Goal: Obtain resource: Obtain resource

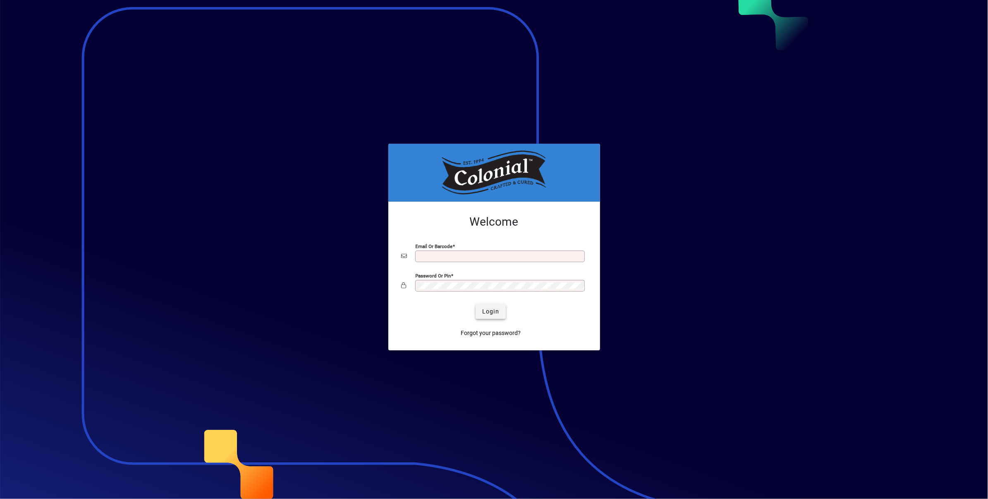
type input "**********"
click at [492, 310] on span "Login" at bounding box center [490, 311] width 17 height 9
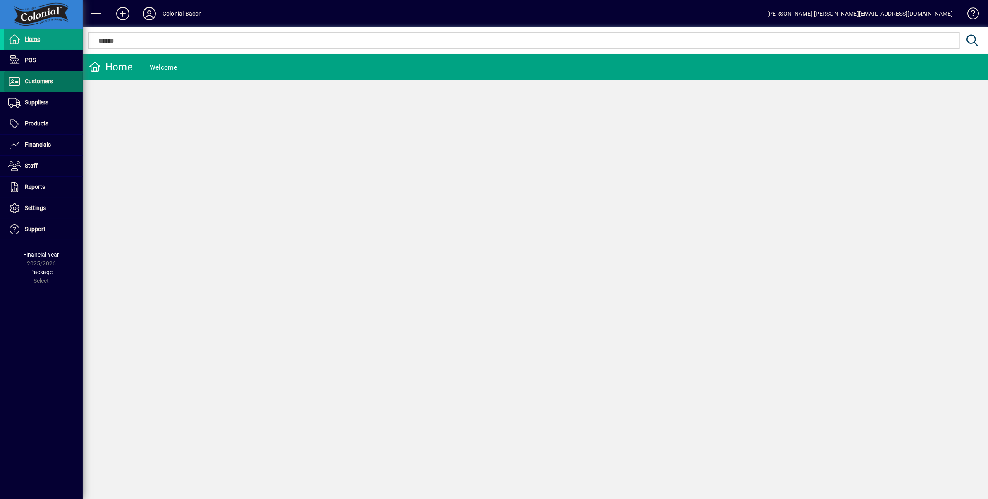
click at [47, 80] on span "Customers" at bounding box center [39, 81] width 28 height 7
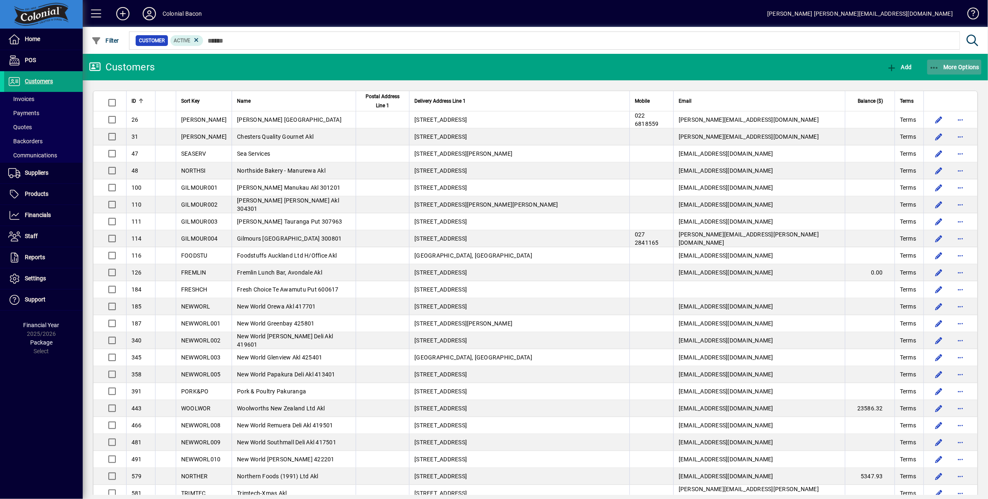
click at [961, 67] on span "More Options" at bounding box center [955, 67] width 50 height 7
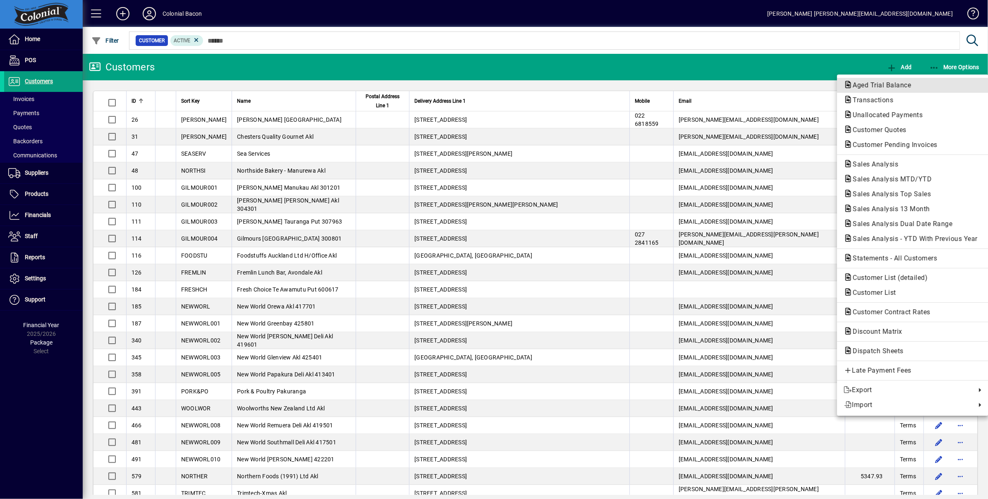
click at [882, 84] on span "Aged Trial Balance" at bounding box center [880, 85] width 72 height 8
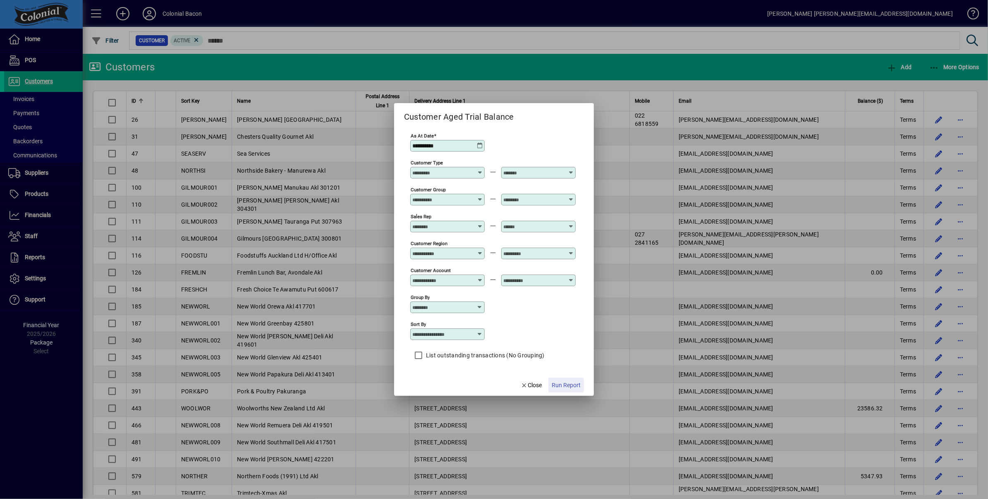
click at [571, 386] on span "Run Report" at bounding box center [566, 385] width 29 height 9
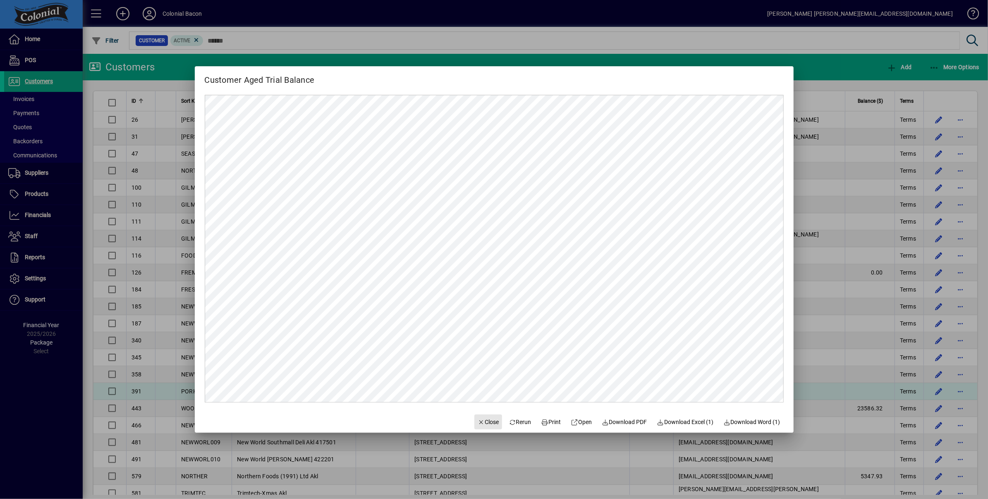
drag, startPoint x: 481, startPoint y: 422, endPoint x: 506, endPoint y: 386, distance: 43.4
click at [481, 422] on span "Close" at bounding box center [489, 421] width 22 height 9
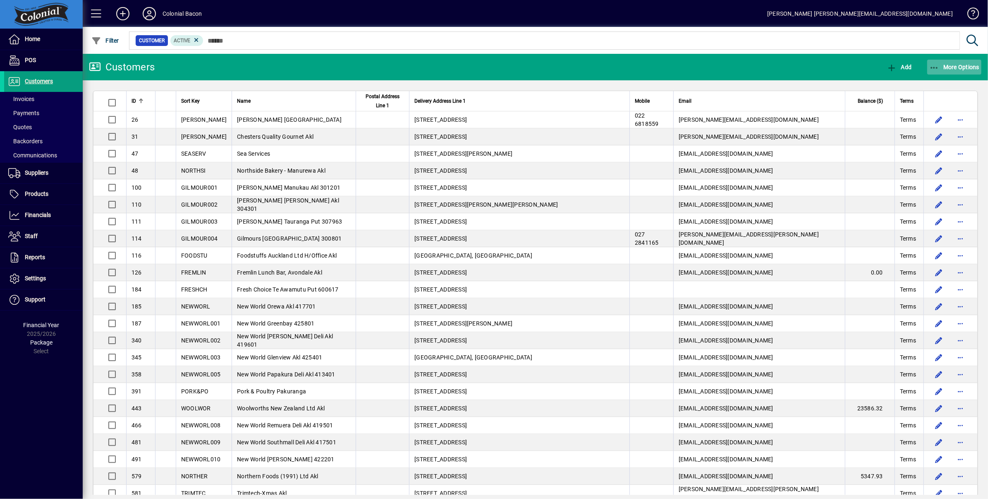
click at [954, 65] on span "More Options" at bounding box center [955, 67] width 50 height 7
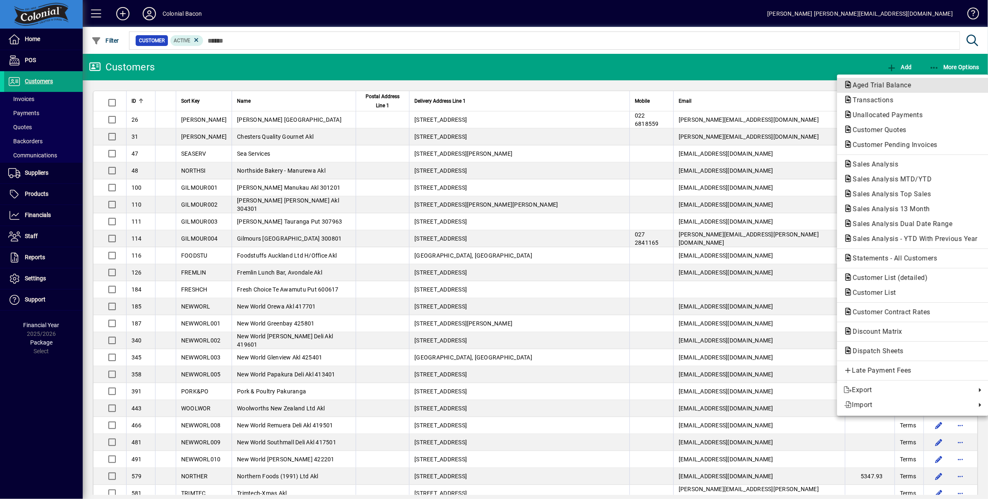
click at [903, 83] on span "Aged Trial Balance" at bounding box center [880, 85] width 72 height 8
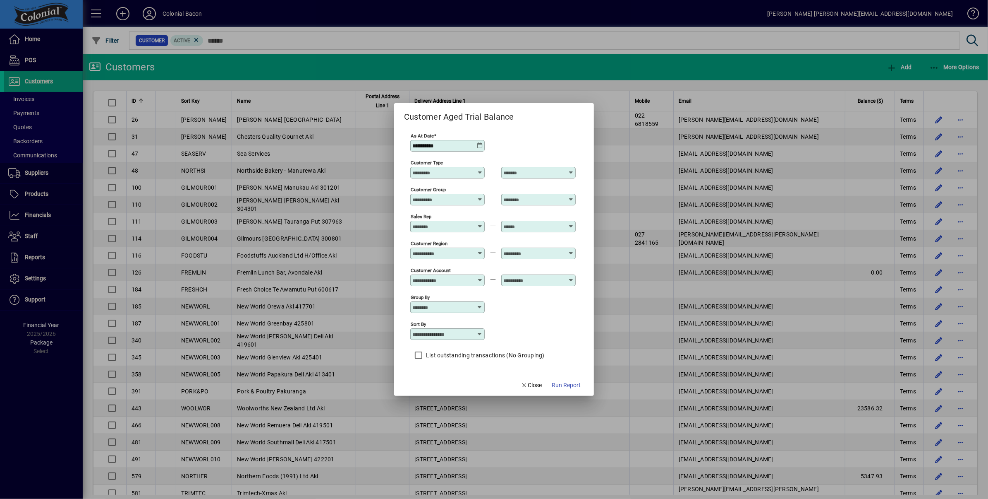
click at [479, 146] on icon at bounding box center [480, 145] width 7 height 7
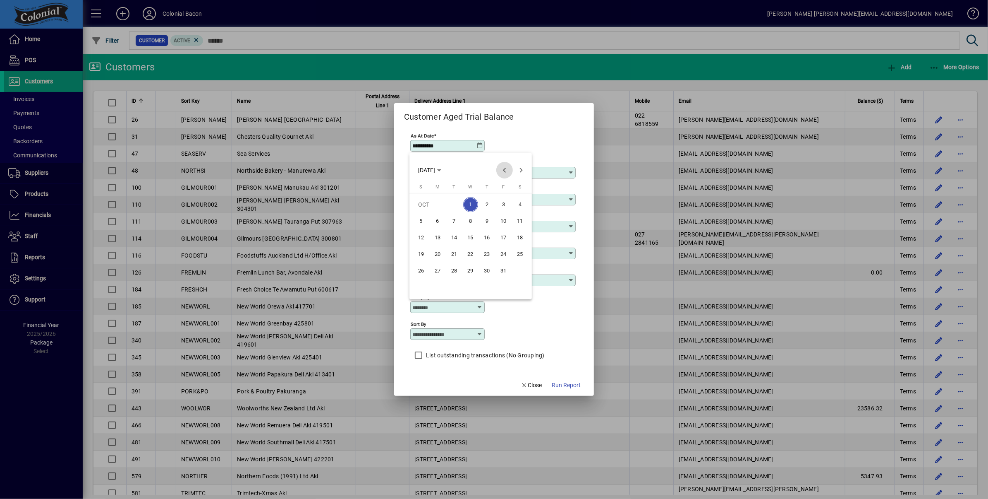
click at [506, 170] on span "Previous month" at bounding box center [504, 170] width 17 height 17
click at [438, 221] on span "1" at bounding box center [437, 220] width 15 height 15
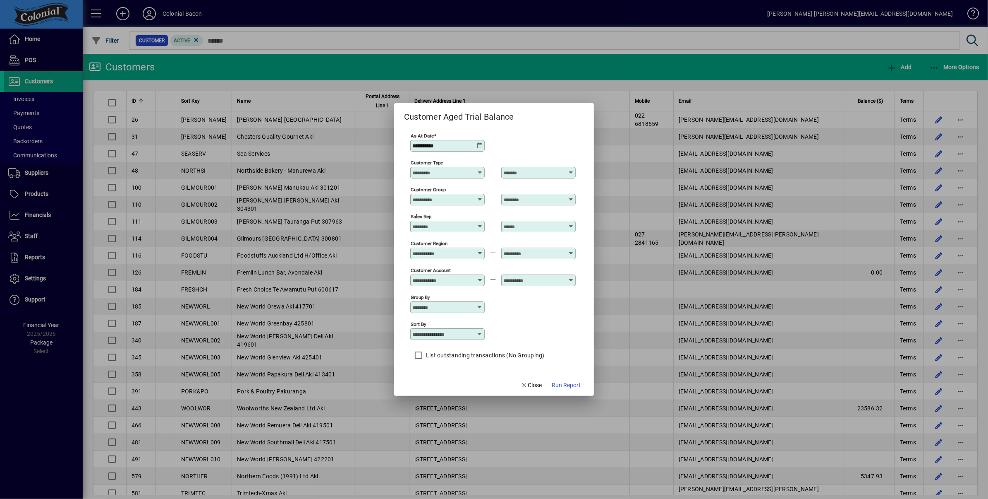
type input "**********"
click at [565, 385] on span "Run Report" at bounding box center [566, 385] width 29 height 9
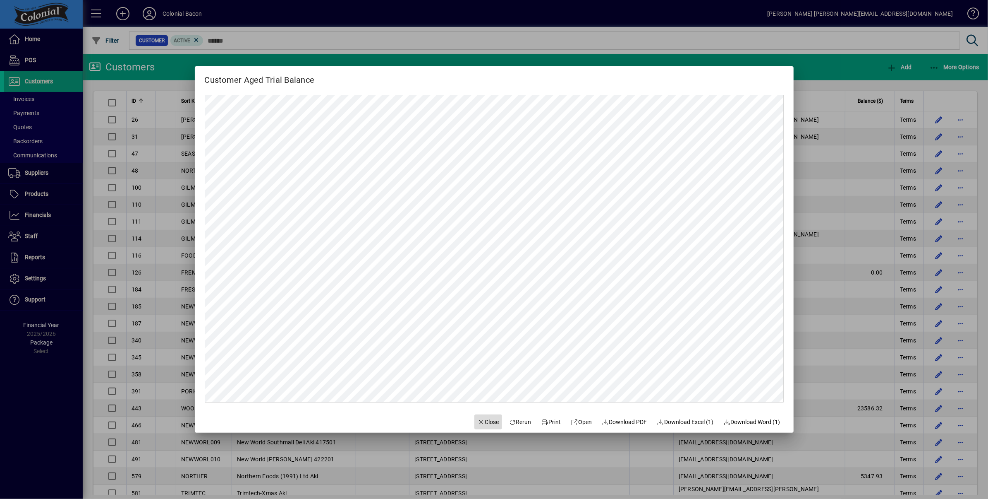
click at [478, 422] on span "Close" at bounding box center [489, 421] width 22 height 9
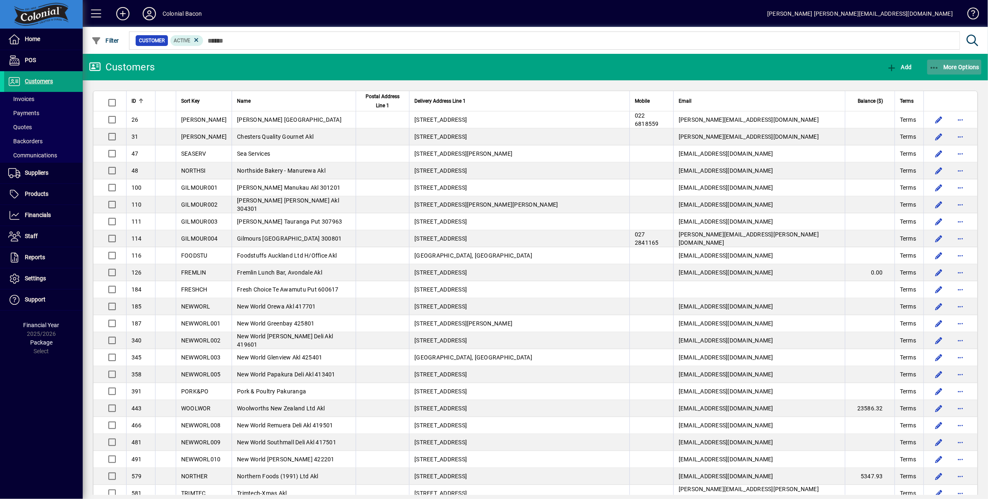
click at [967, 68] on span "More Options" at bounding box center [955, 67] width 50 height 7
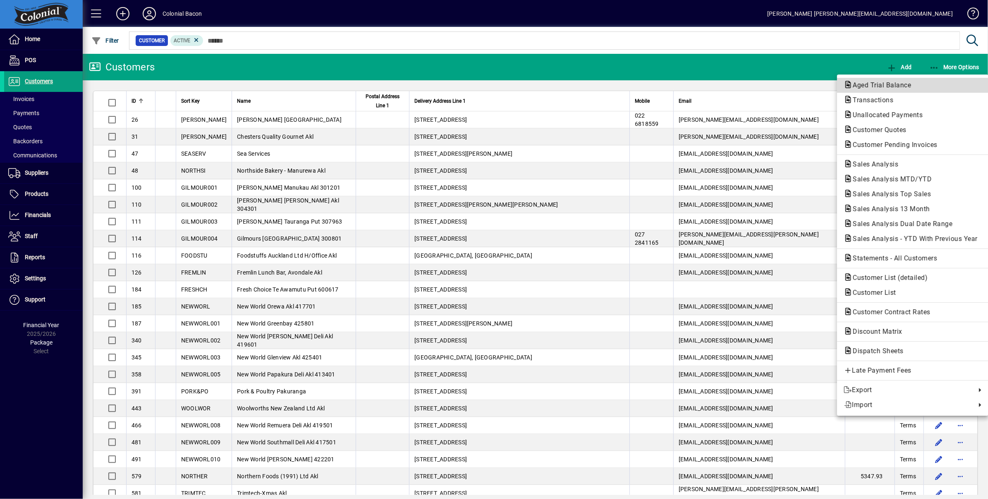
click at [903, 84] on span "Aged Trial Balance" at bounding box center [880, 85] width 72 height 8
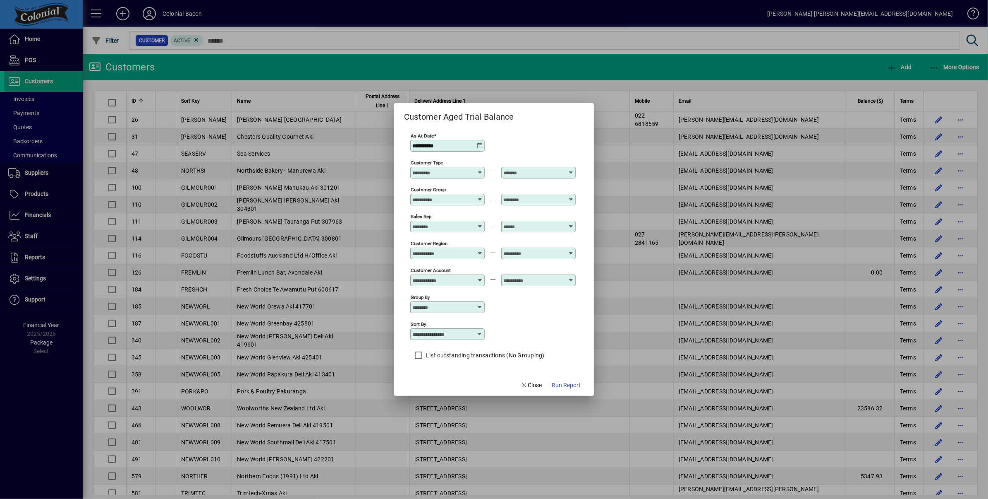
click at [478, 146] on icon at bounding box center [480, 145] width 7 height 7
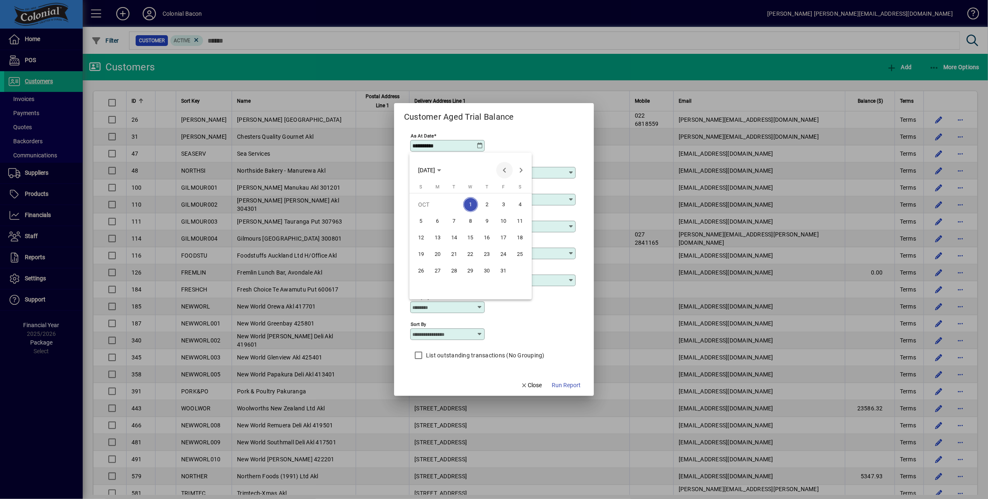
click at [506, 170] on span "Previous month" at bounding box center [504, 170] width 17 height 17
click at [455, 219] on span "2" at bounding box center [454, 220] width 15 height 15
type input "**********"
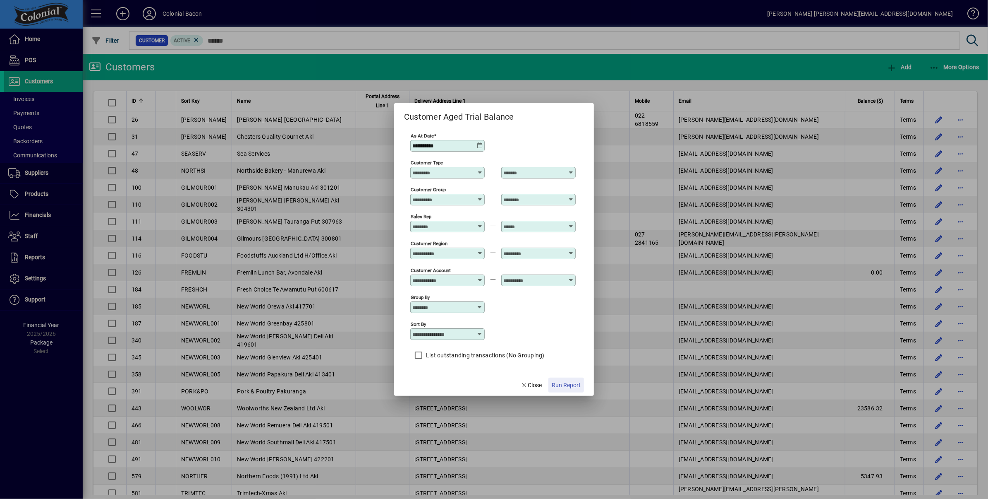
drag, startPoint x: 568, startPoint y: 383, endPoint x: 563, endPoint y: 367, distance: 16.4
click at [567, 383] on span "Run Report" at bounding box center [566, 385] width 29 height 9
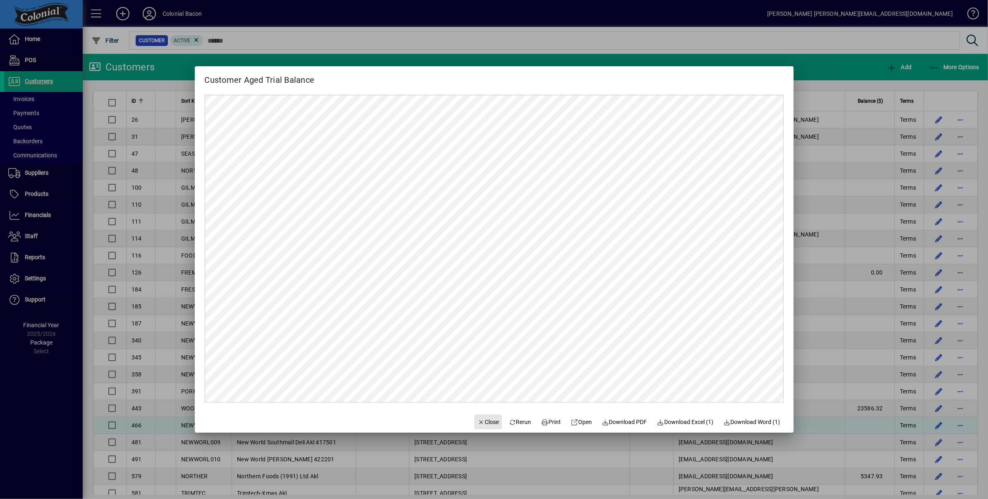
click at [480, 422] on span "Close" at bounding box center [489, 421] width 22 height 9
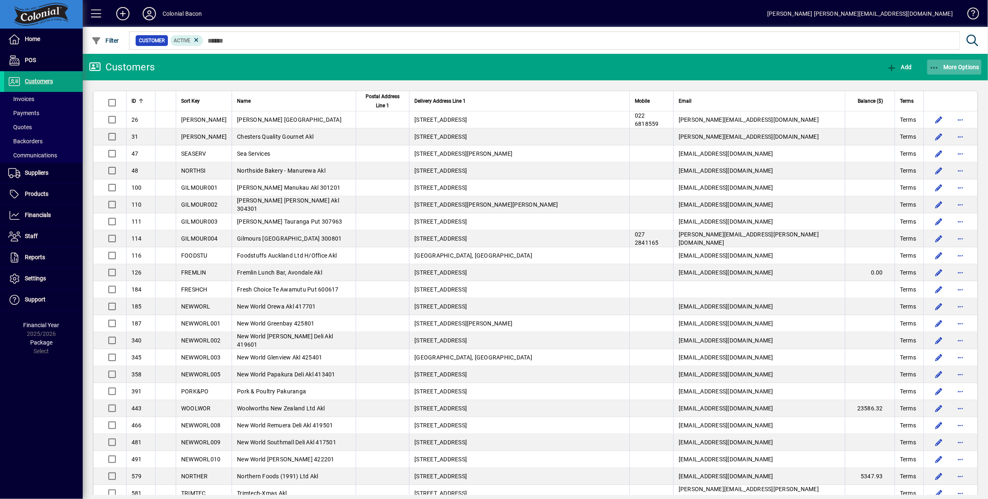
click at [956, 65] on span "More Options" at bounding box center [955, 67] width 50 height 7
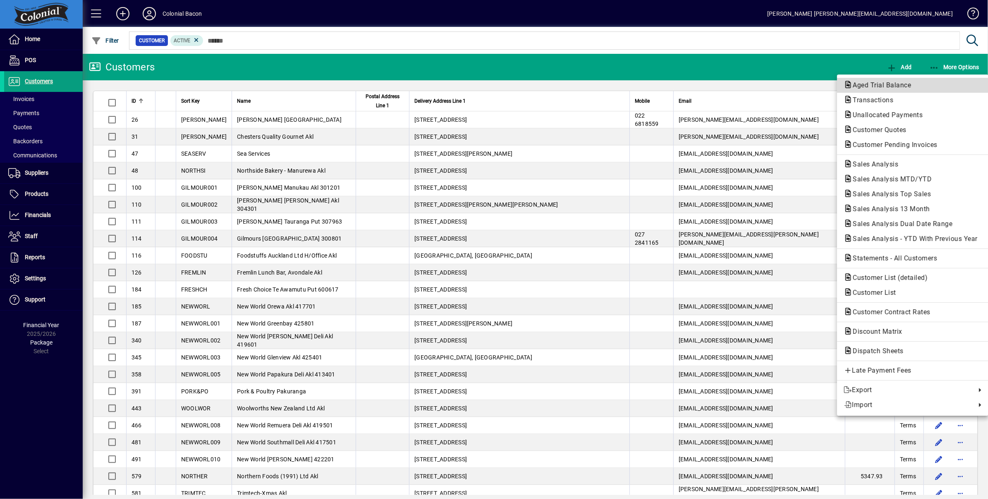
click at [885, 84] on span "Aged Trial Balance" at bounding box center [880, 85] width 72 height 8
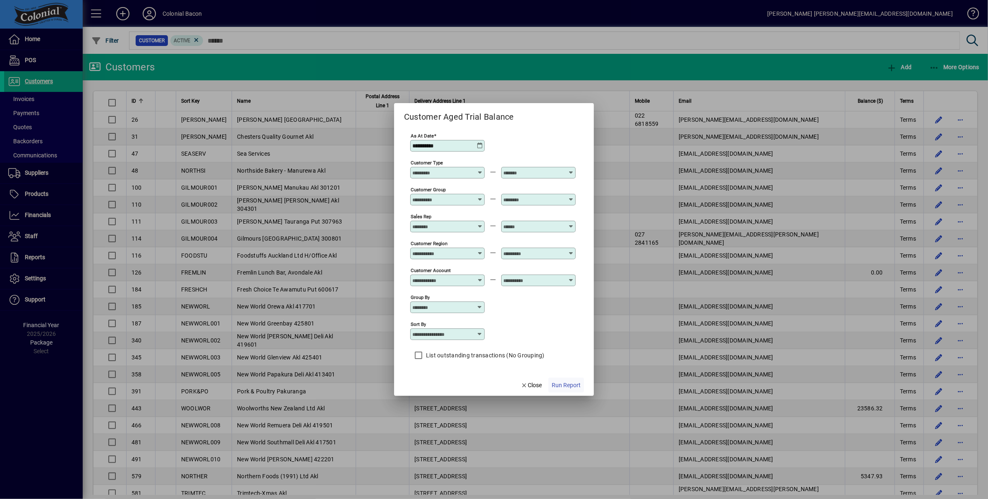
click at [566, 382] on span "Run Report" at bounding box center [566, 385] width 29 height 9
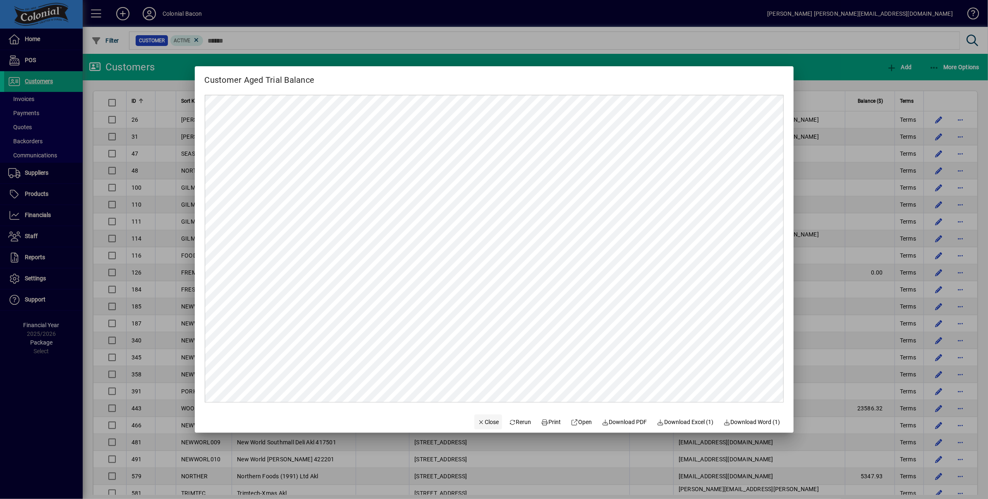
click at [483, 420] on span "Close" at bounding box center [489, 421] width 22 height 9
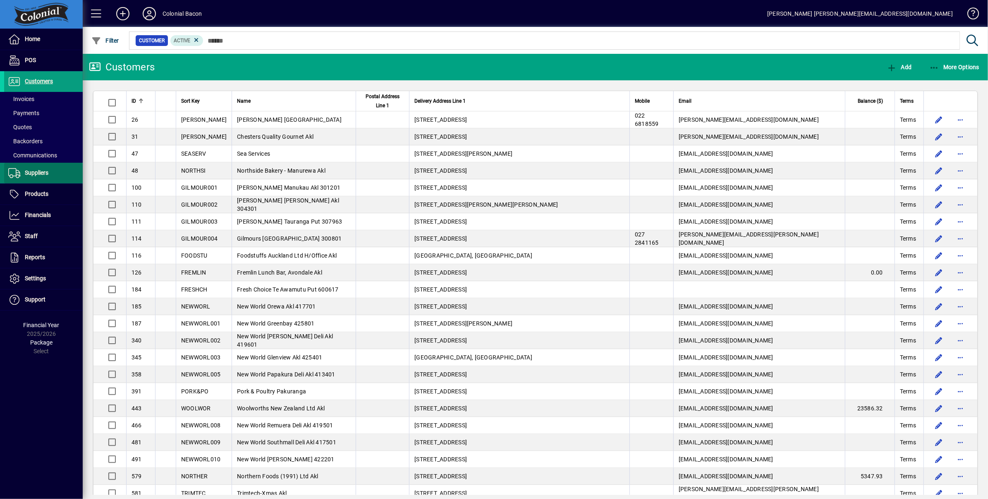
drag, startPoint x: 36, startPoint y: 170, endPoint x: 42, endPoint y: 170, distance: 5.4
click at [36, 170] on span "Suppliers" at bounding box center [37, 172] width 24 height 7
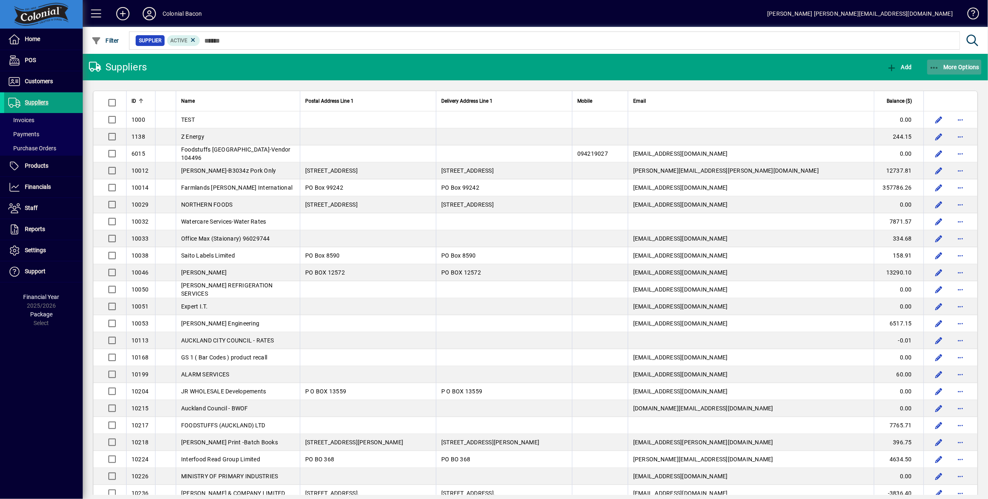
click at [951, 67] on span "More Options" at bounding box center [955, 67] width 50 height 7
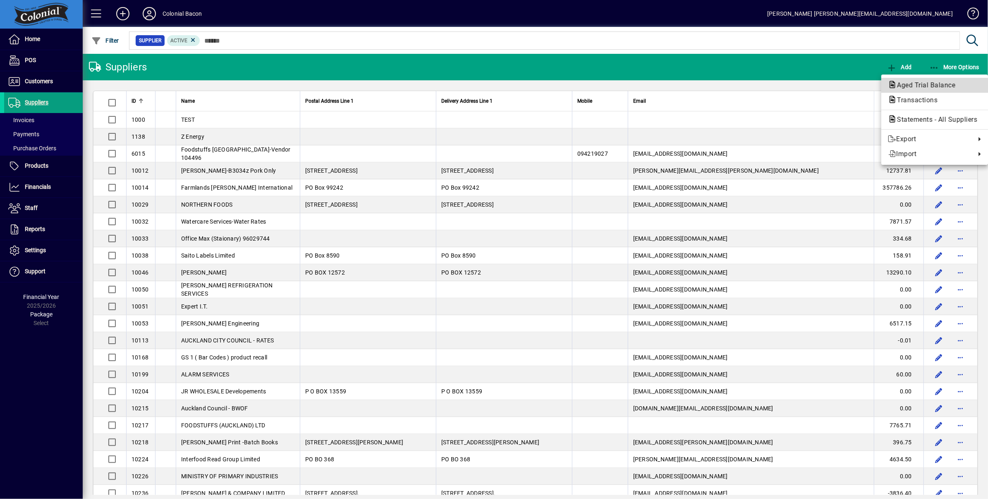
click at [923, 85] on span "Aged Trial Balance" at bounding box center [924, 85] width 72 height 8
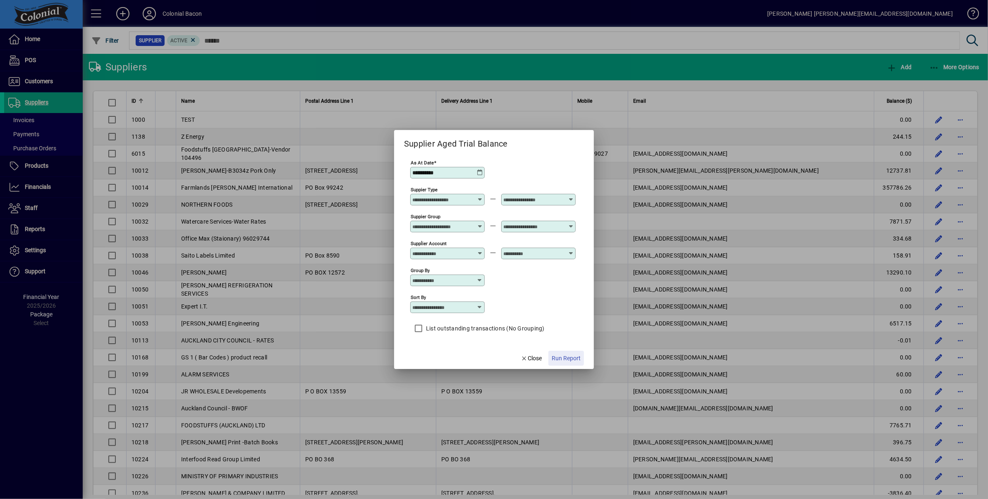
click at [560, 357] on span "Run Report" at bounding box center [566, 358] width 29 height 9
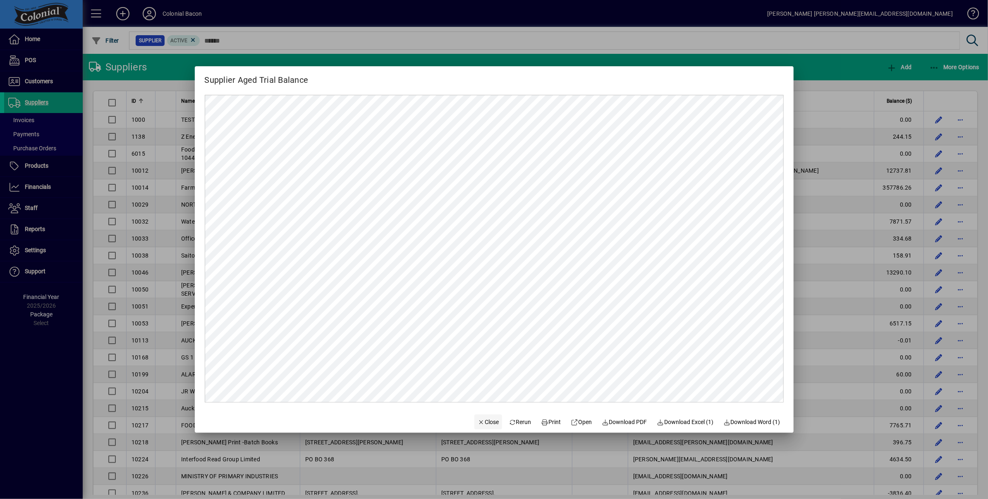
click at [480, 422] on span "Close" at bounding box center [489, 421] width 22 height 9
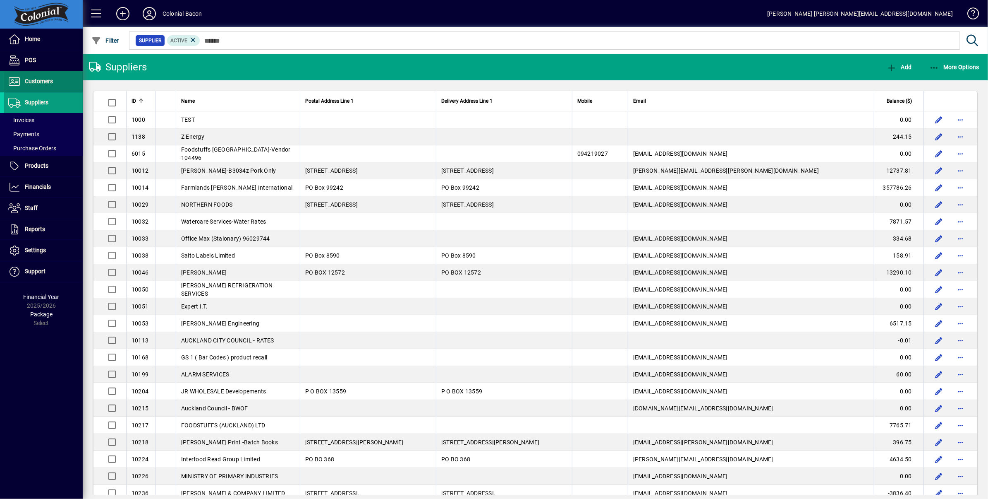
click at [51, 78] on span "Customers" at bounding box center [39, 81] width 28 height 7
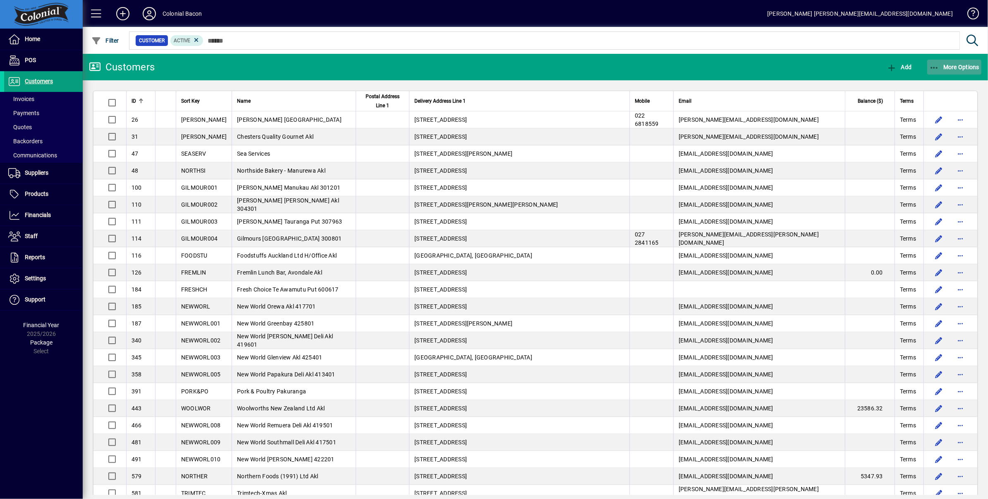
click at [950, 67] on span "More Options" at bounding box center [955, 67] width 50 height 7
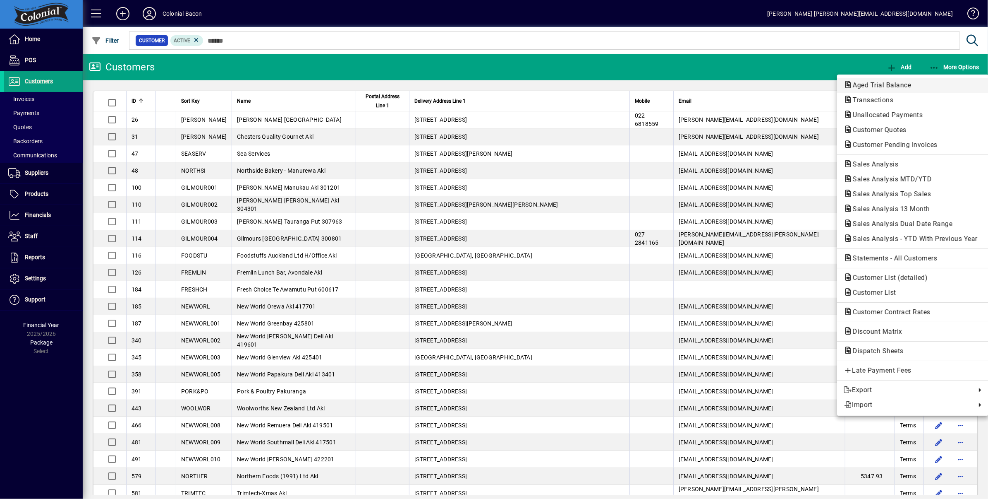
click at [885, 86] on span "Aged Trial Balance" at bounding box center [880, 85] width 72 height 8
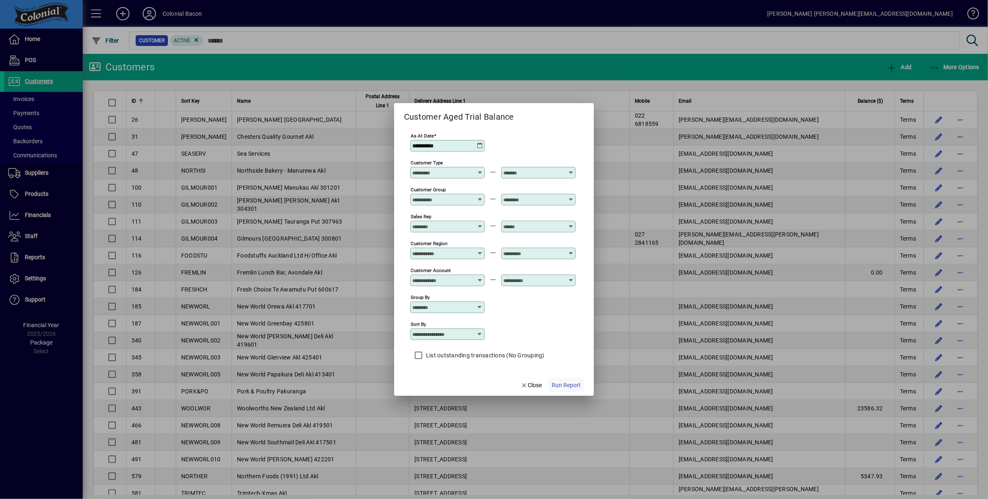
click at [564, 382] on span "Run Report" at bounding box center [566, 385] width 29 height 9
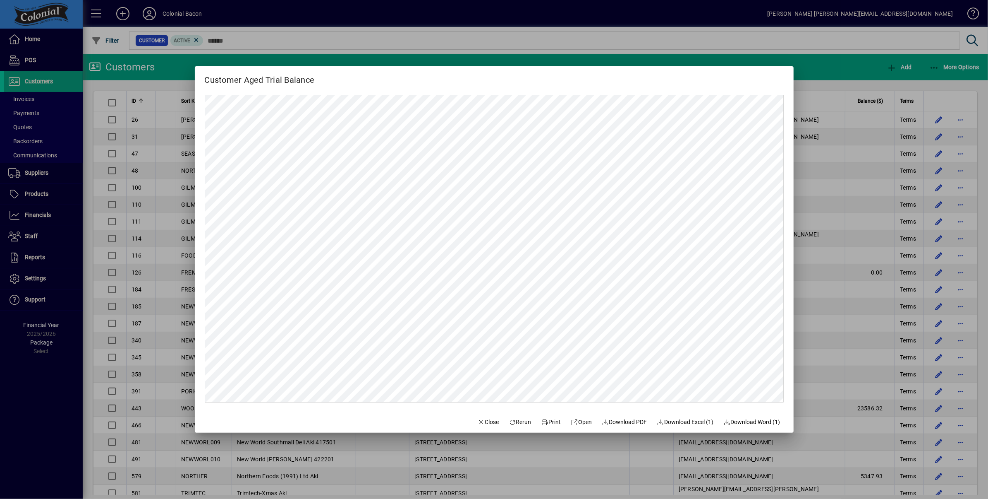
click at [698, 420] on span "Download Excel (1)" at bounding box center [685, 421] width 57 height 9
click at [482, 420] on span "Close" at bounding box center [489, 421] width 22 height 9
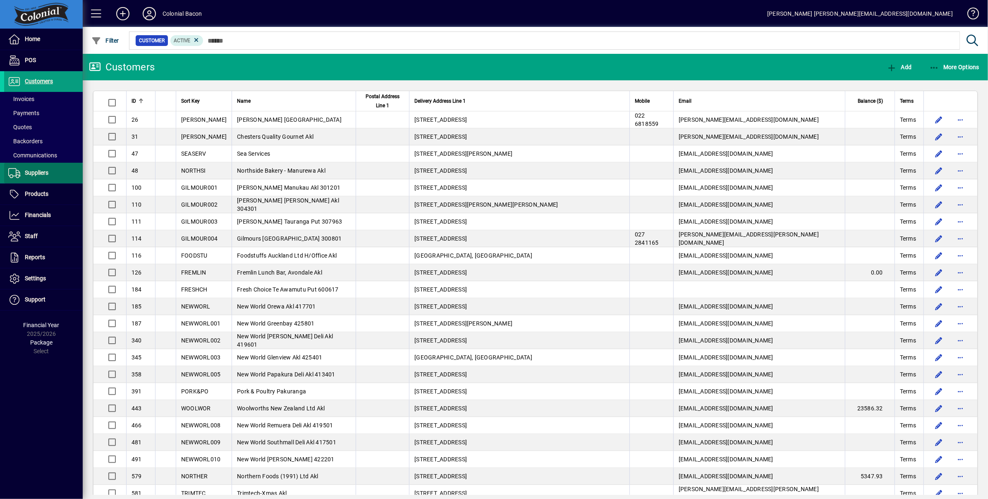
click at [45, 170] on span "Suppliers" at bounding box center [37, 172] width 24 height 7
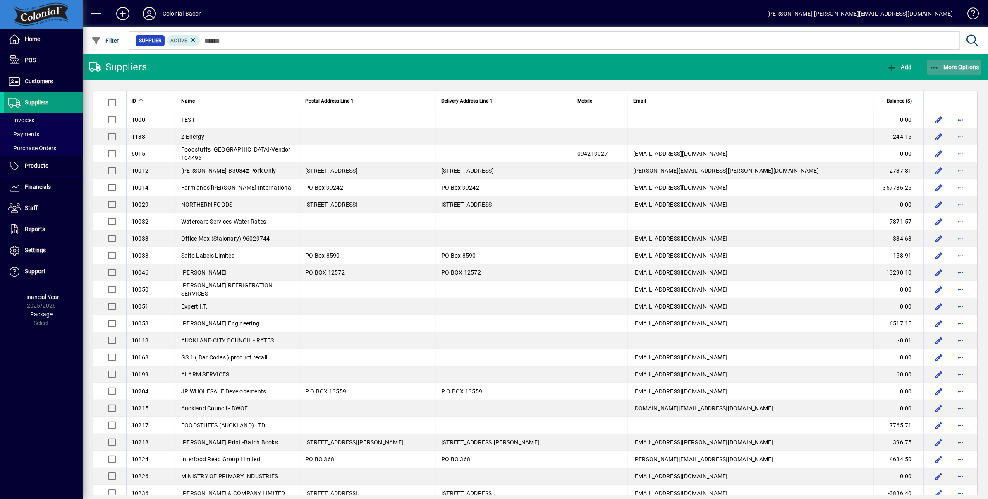
click at [955, 70] on span "button" at bounding box center [955, 67] width 55 height 20
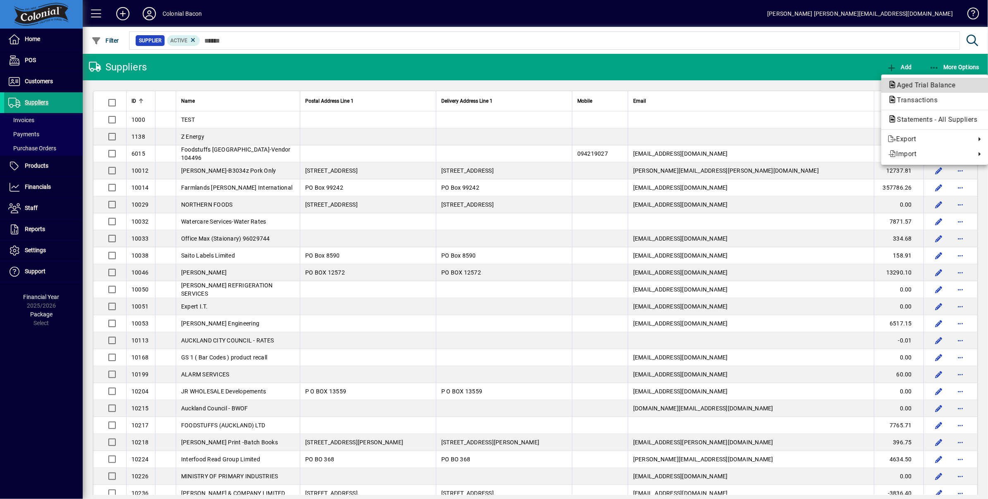
click at [925, 83] on span "Aged Trial Balance" at bounding box center [924, 85] width 72 height 8
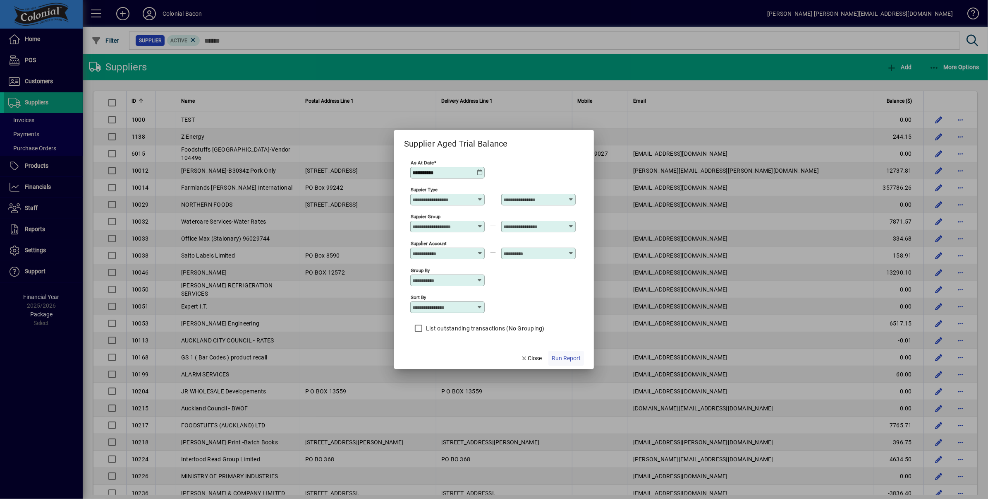
click at [567, 356] on span "Run Report" at bounding box center [566, 358] width 29 height 9
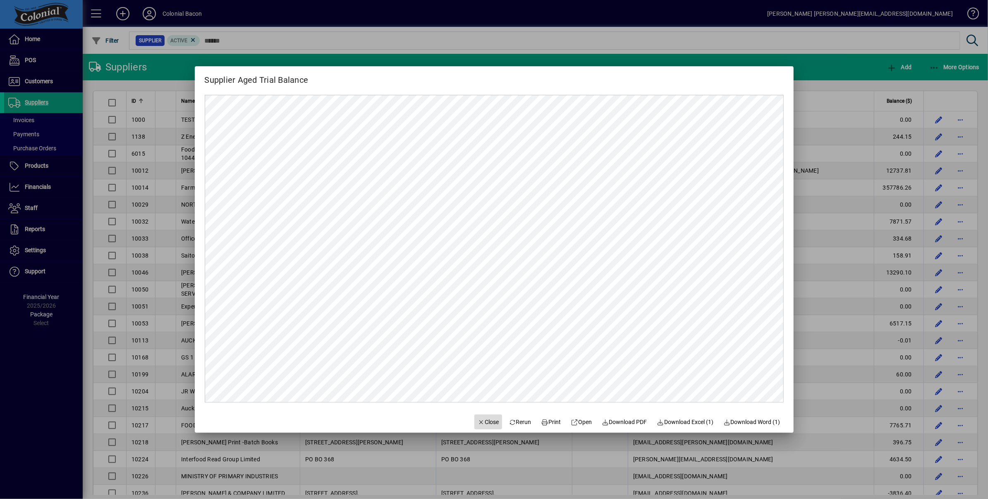
click at [484, 422] on span "Close" at bounding box center [489, 421] width 22 height 9
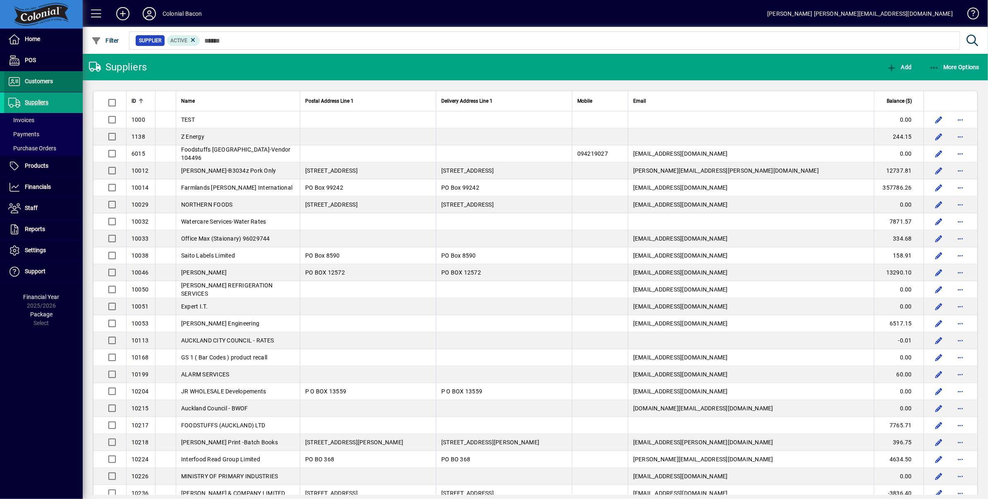
click at [38, 81] on span "Customers" at bounding box center [39, 81] width 28 height 7
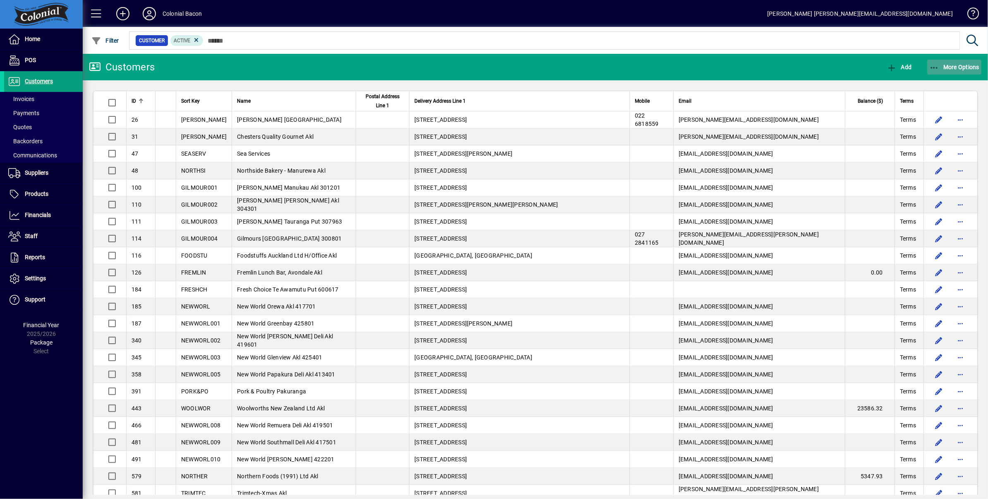
click at [954, 65] on span "More Options" at bounding box center [955, 67] width 50 height 7
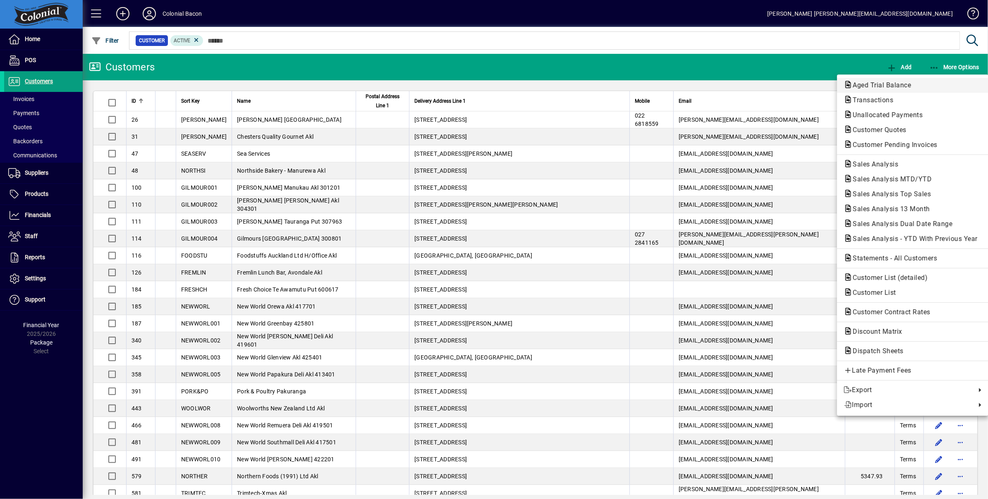
click at [910, 82] on span "Aged Trial Balance" at bounding box center [880, 85] width 72 height 8
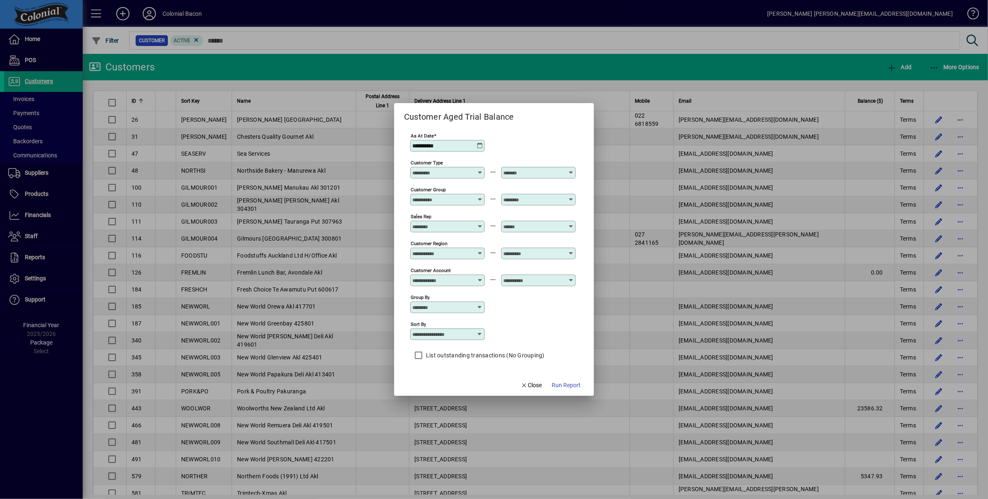
click at [479, 145] on icon at bounding box center [480, 145] width 7 height 7
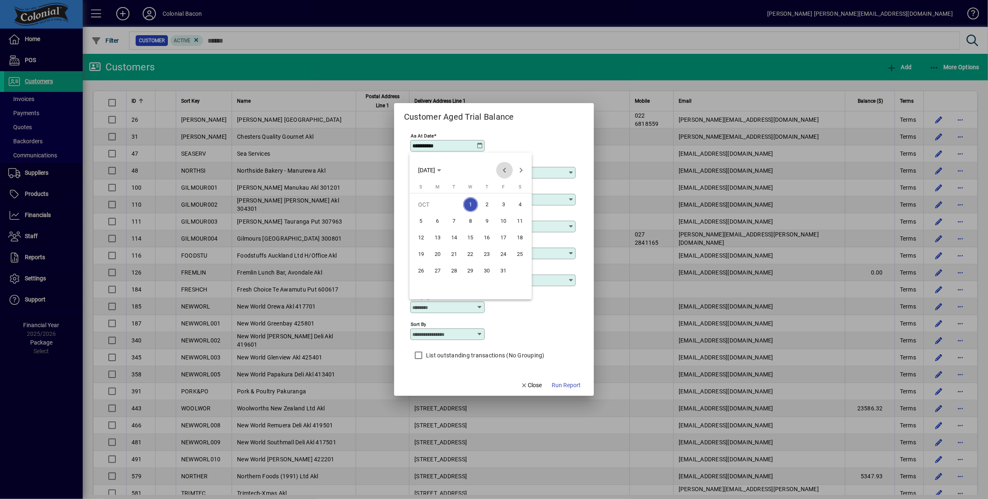
click at [507, 170] on span "Previous month" at bounding box center [504, 170] width 17 height 17
click at [506, 202] on span "1" at bounding box center [503, 204] width 15 height 15
type input "**********"
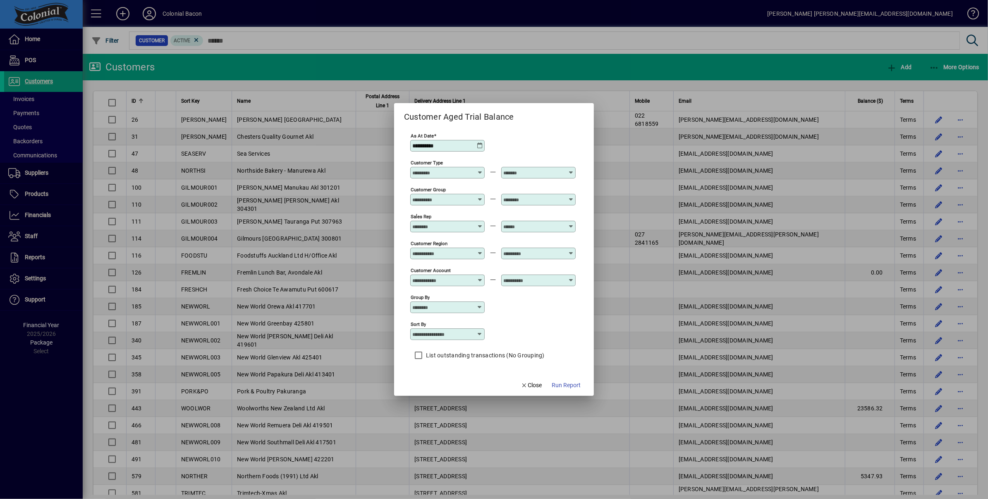
drag, startPoint x: 572, startPoint y: 386, endPoint x: 568, endPoint y: 381, distance: 6.2
click at [572, 386] on span "Run Report" at bounding box center [566, 385] width 29 height 9
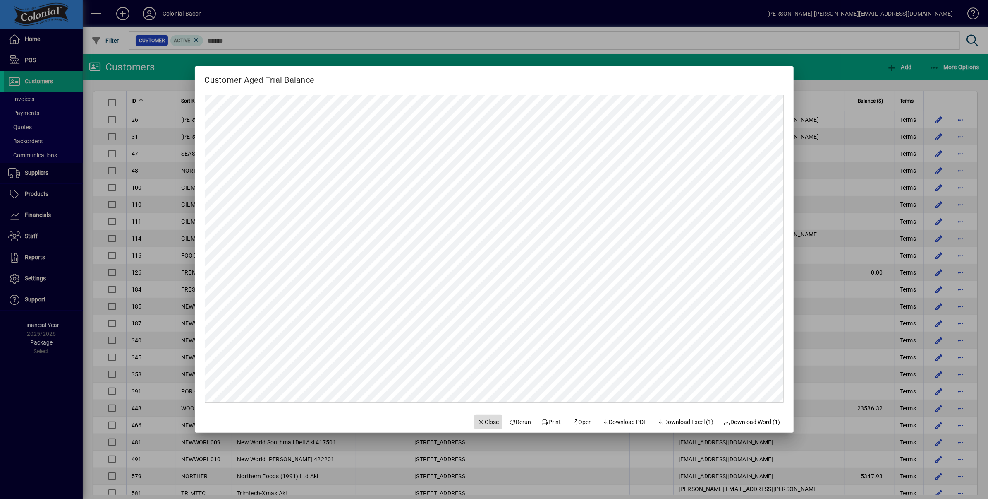
click at [480, 421] on span "Close" at bounding box center [489, 421] width 22 height 9
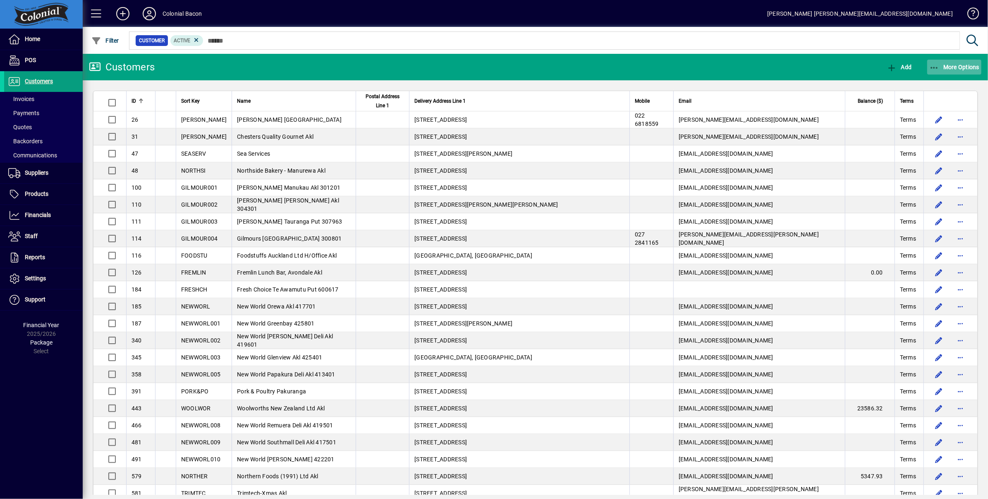
click at [958, 68] on span "More Options" at bounding box center [955, 67] width 50 height 7
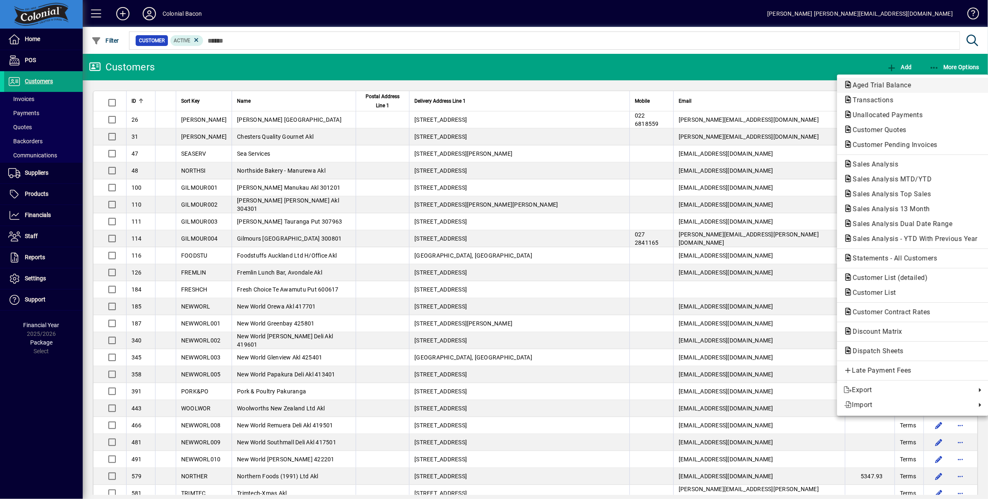
click at [888, 82] on span "Aged Trial Balance" at bounding box center [880, 85] width 72 height 8
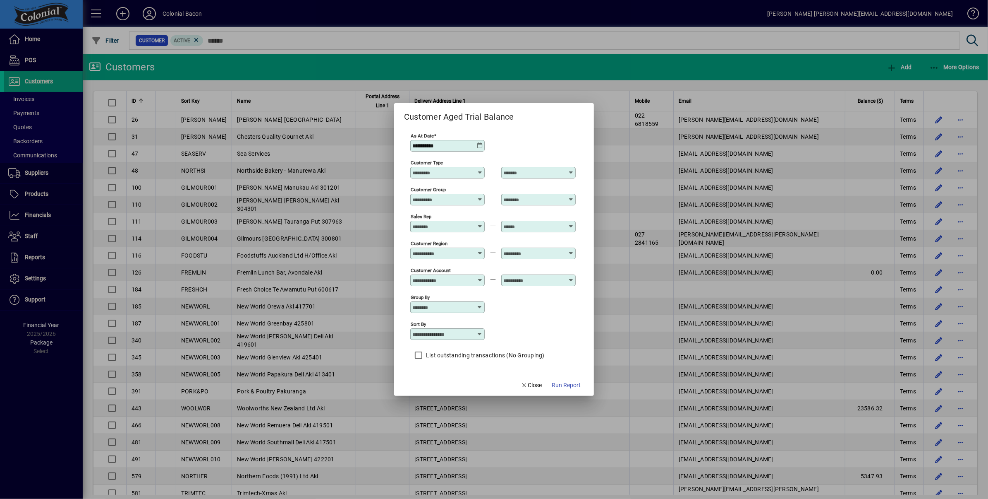
click at [479, 146] on icon at bounding box center [480, 145] width 7 height 7
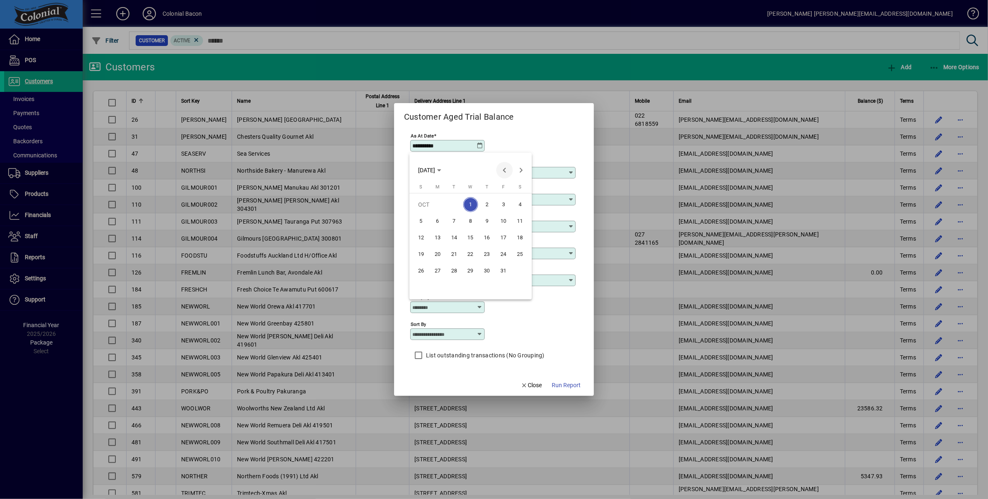
click at [504, 170] on span "Previous month" at bounding box center [504, 170] width 17 height 17
click at [436, 221] on span "4" at bounding box center [437, 220] width 15 height 15
type input "**********"
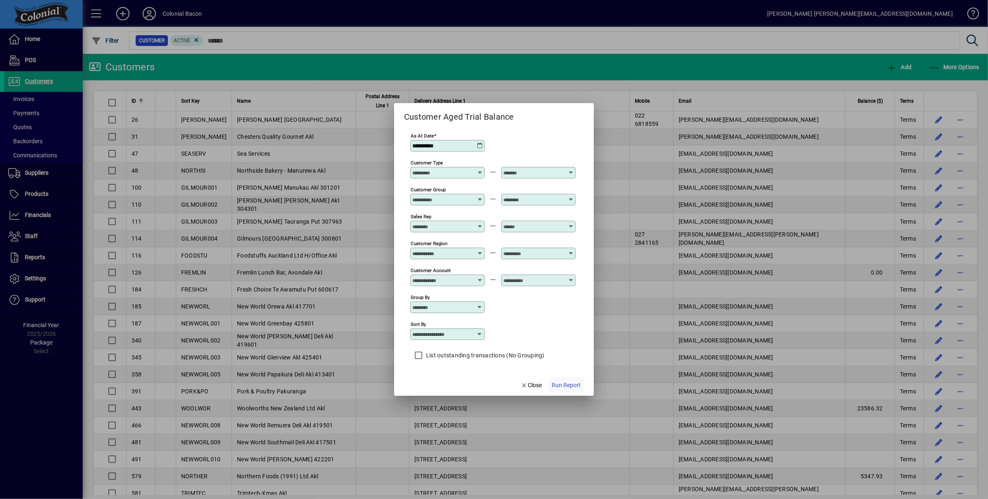
click at [570, 383] on span "Run Report" at bounding box center [566, 385] width 29 height 9
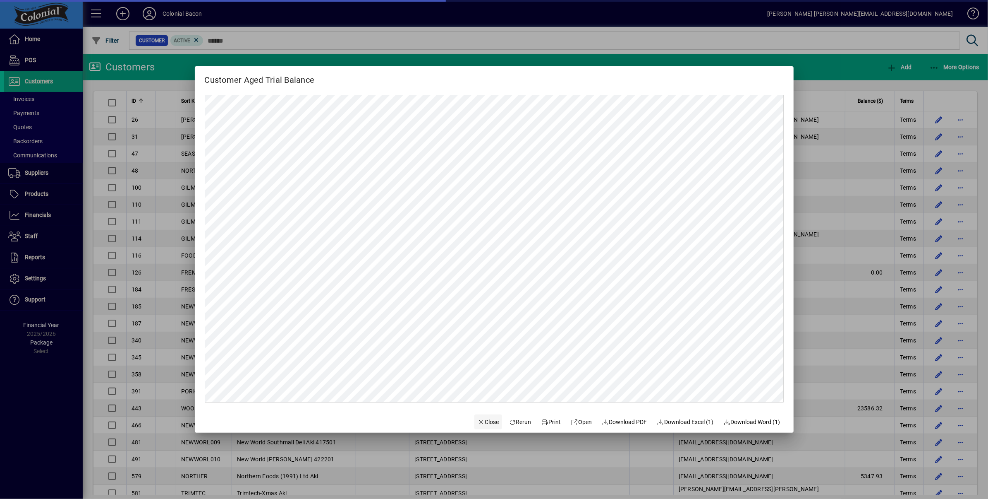
click at [487, 420] on span "Close" at bounding box center [489, 421] width 22 height 9
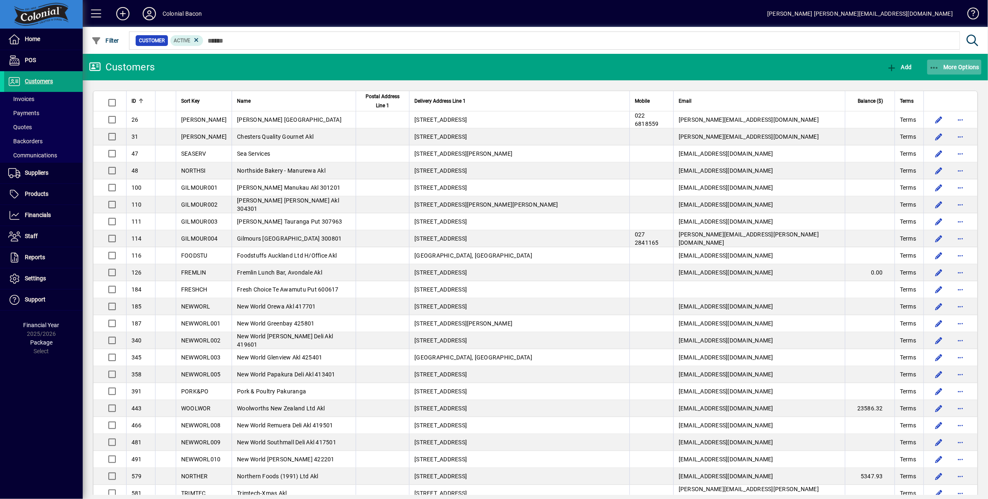
click at [956, 65] on span "More Options" at bounding box center [955, 67] width 50 height 7
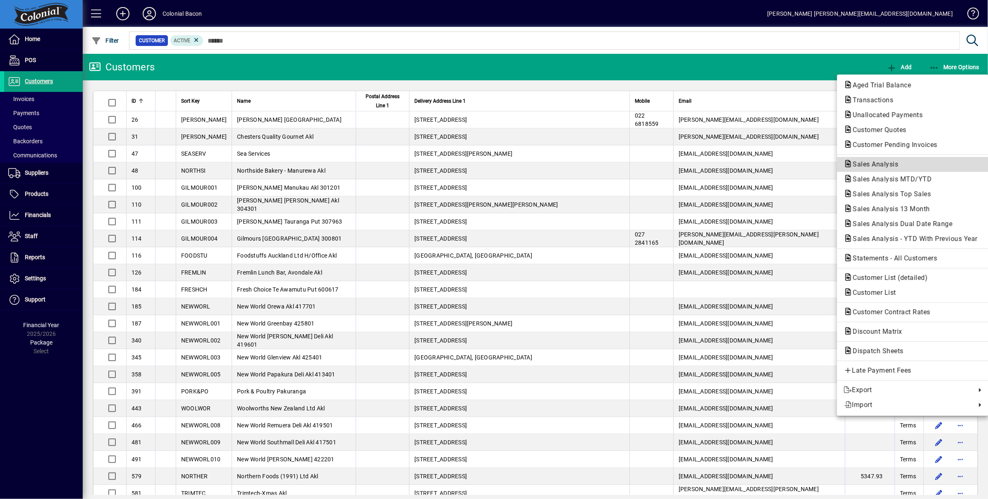
click at [907, 166] on span "Sales Analysis" at bounding box center [913, 164] width 138 height 10
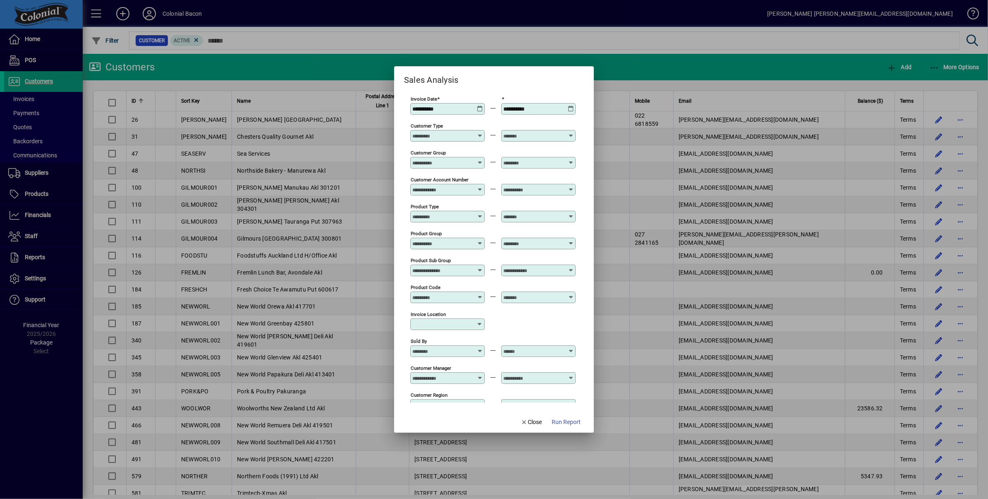
click at [480, 106] on icon at bounding box center [480, 106] width 6 height 0
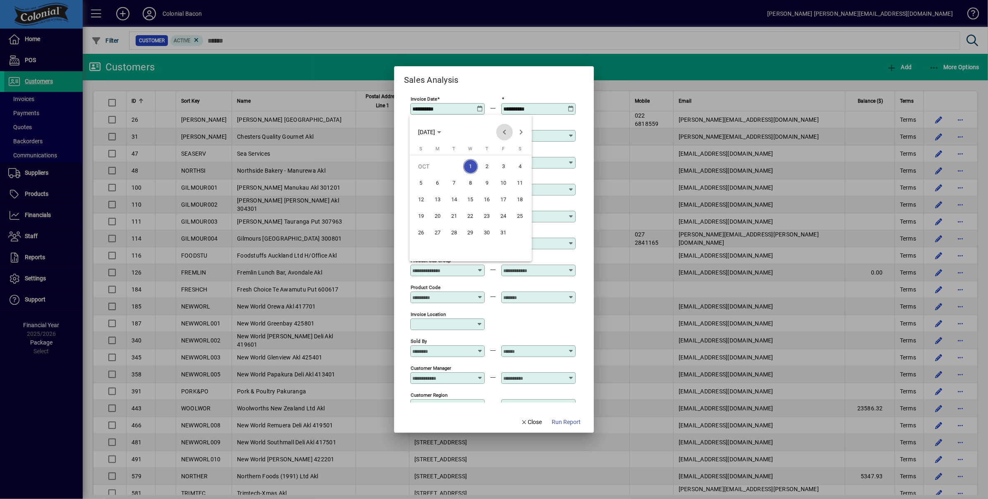
click at [504, 130] on span "Previous month" at bounding box center [504, 132] width 17 height 17
click at [436, 182] on span "1" at bounding box center [437, 182] width 15 height 15
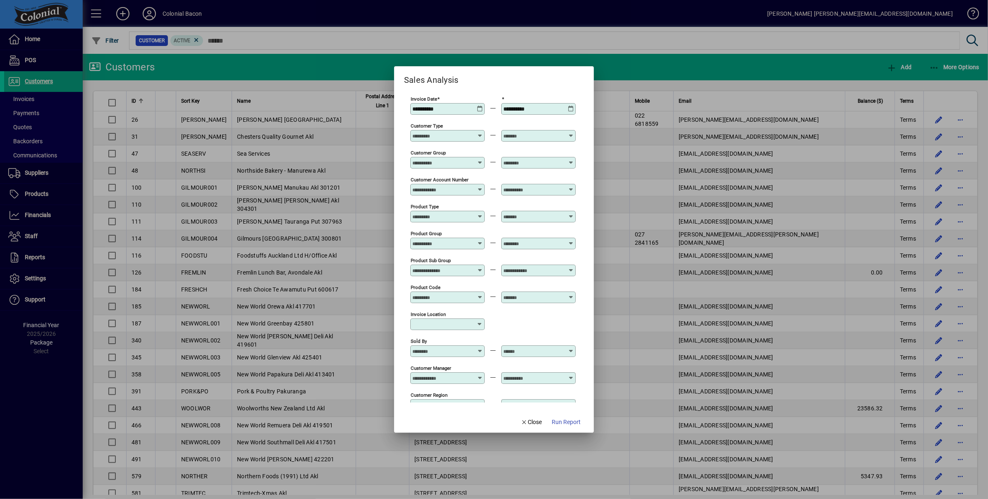
type input "**********"
click at [570, 106] on icon at bounding box center [571, 106] width 6 height 0
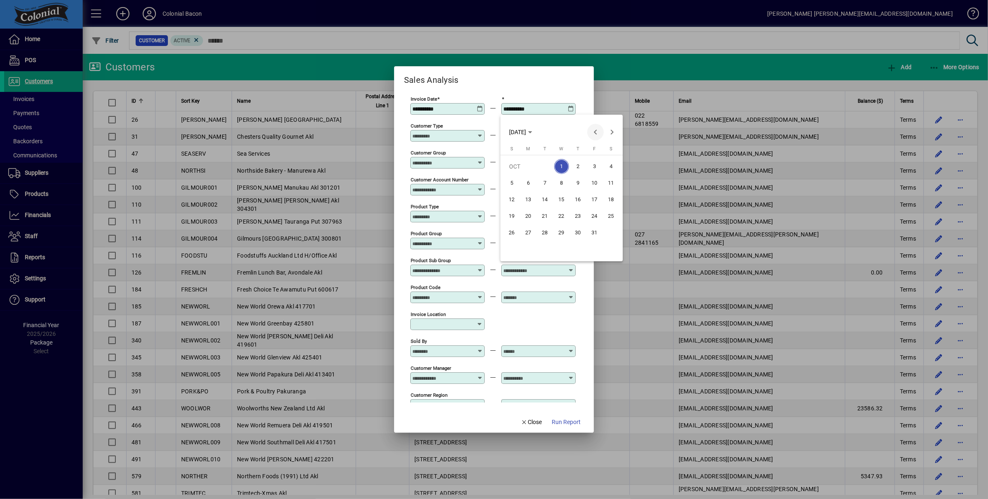
click at [594, 131] on span "Previous month" at bounding box center [596, 132] width 17 height 17
click at [545, 247] on span "30" at bounding box center [545, 249] width 15 height 15
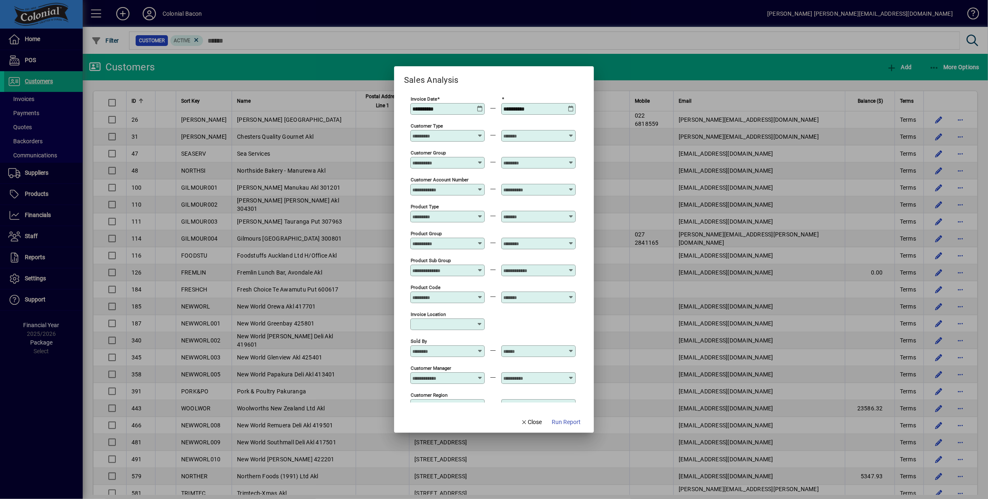
type input "**********"
drag, startPoint x: 569, startPoint y: 421, endPoint x: 569, endPoint y: 410, distance: 11.2
click at [569, 421] on span "Run Report" at bounding box center [566, 421] width 29 height 9
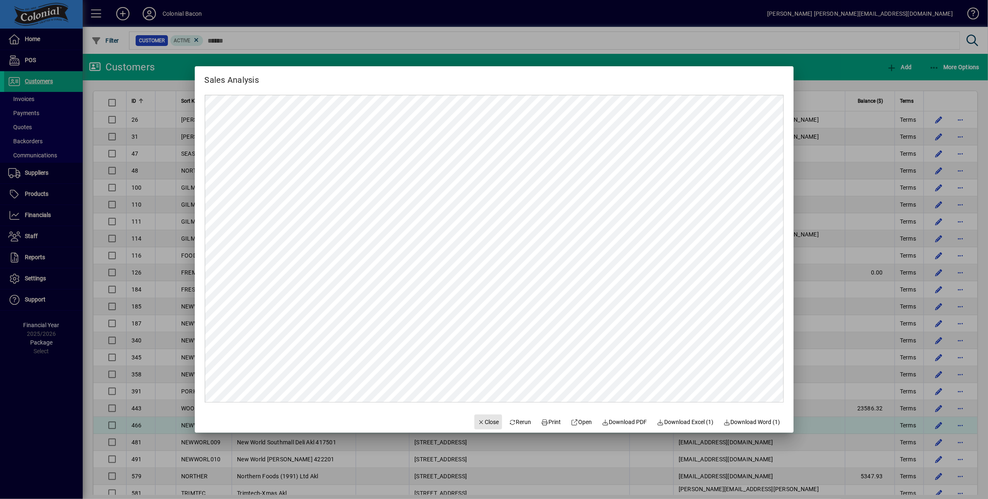
click at [483, 421] on span "Close" at bounding box center [489, 421] width 22 height 9
